Goal: Use online tool/utility: Utilize a website feature to perform a specific function

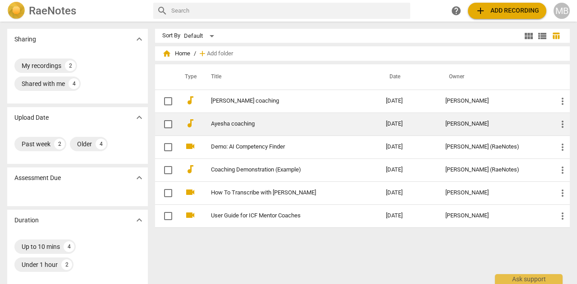
click at [233, 128] on td "Ayesha coaching" at bounding box center [289, 124] width 179 height 23
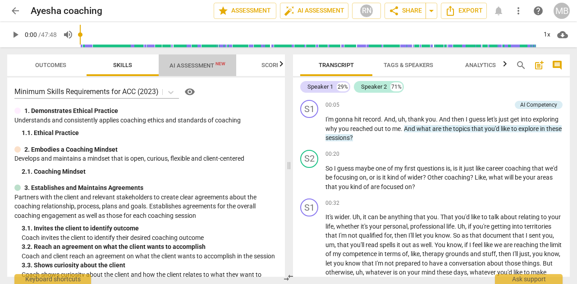
click at [190, 67] on span "AI Assessment New" at bounding box center [198, 65] width 56 height 7
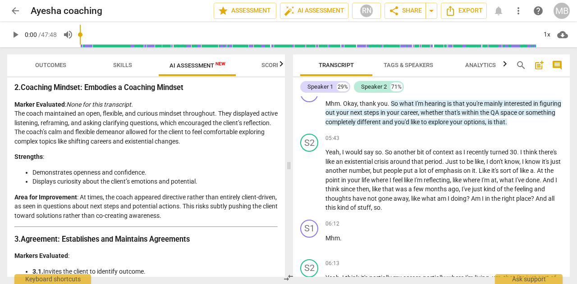
scroll to position [295, 0]
click at [121, 60] on span "Skills" at bounding box center [122, 66] width 41 height 12
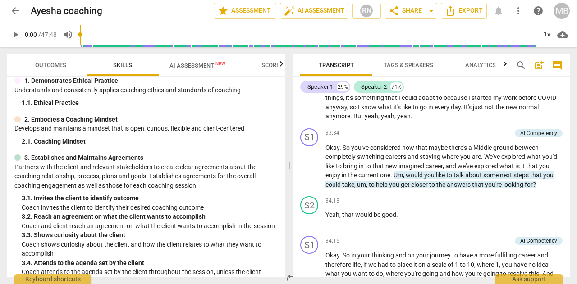
scroll to position [5223, 0]
drag, startPoint x: 426, startPoint y: 184, endPoint x: 387, endPoint y: 185, distance: 38.3
click at [387, 138] on div "33:34 + Add competency AI Competency keyboard_arrow_right" at bounding box center [443, 133] width 237 height 10
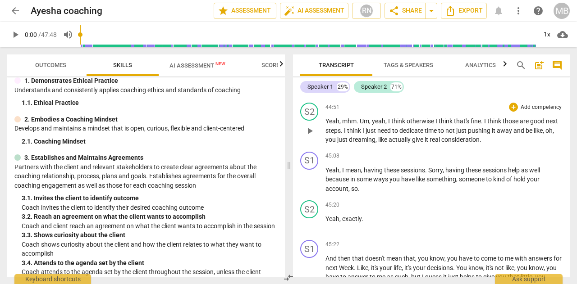
scroll to position [7400, 0]
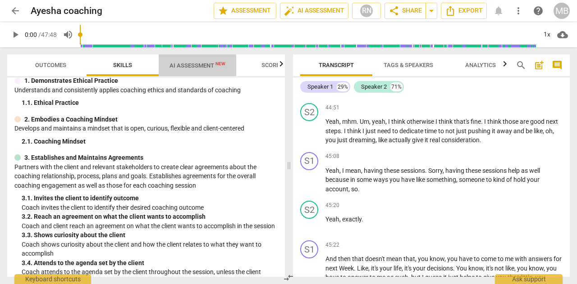
click at [186, 66] on span "AI Assessment New" at bounding box center [198, 65] width 56 height 7
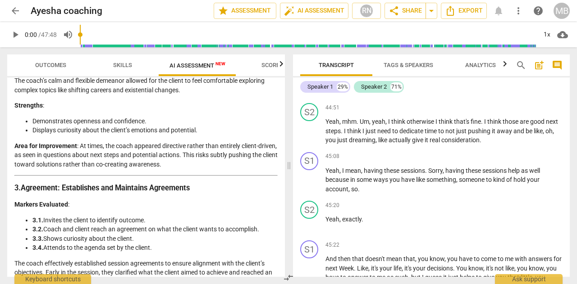
scroll to position [343, 0]
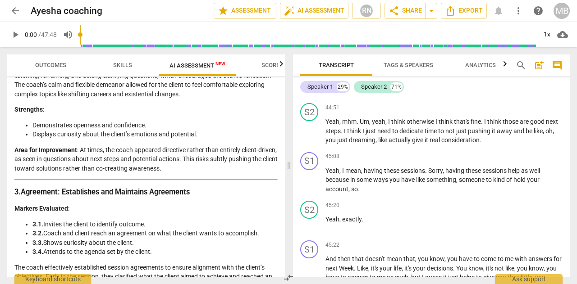
click at [140, 139] on li "Displays curiosity about the client’s emotions and potential." at bounding box center [154, 134] width 245 height 9
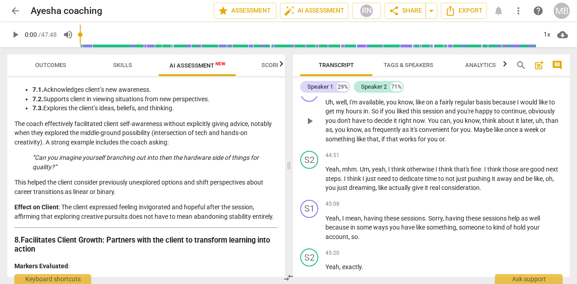
scroll to position [7350, 0]
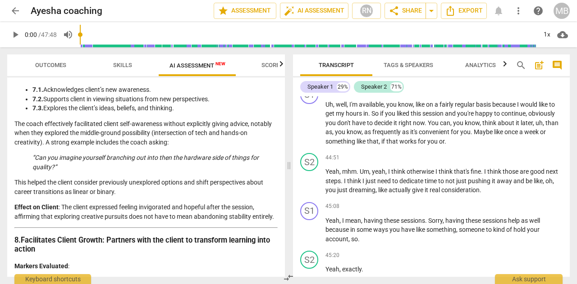
click at [231, 165] on em "“Can you imagine yourself branching out into then the hardware side of things f…" at bounding box center [145, 162] width 226 height 17
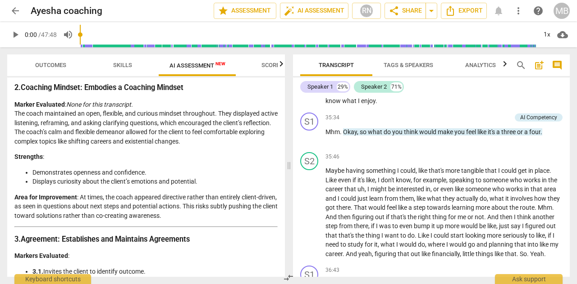
scroll to position [298, 0]
